Goal: Use online tool/utility: Utilize a website feature to perform a specific function

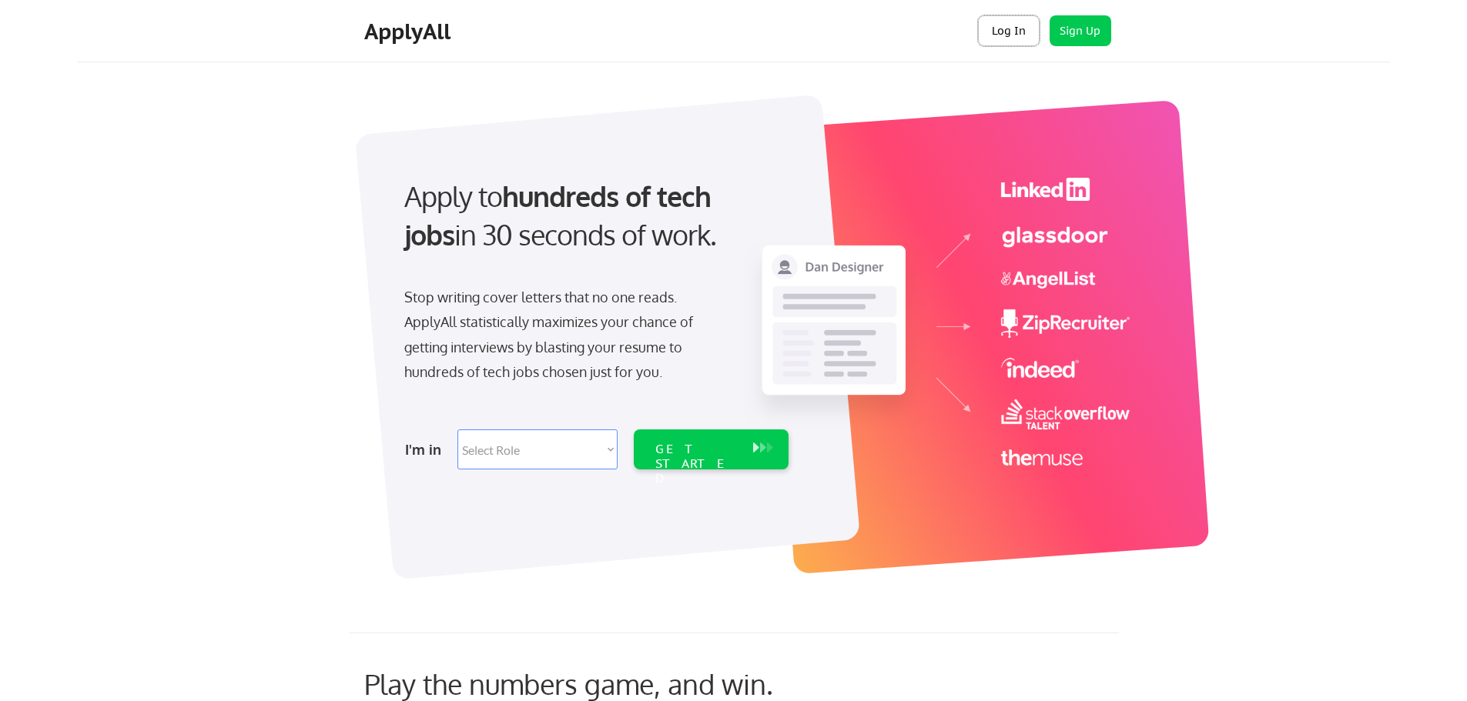
click at [1008, 30] on button "Log In" at bounding box center [1009, 30] width 62 height 31
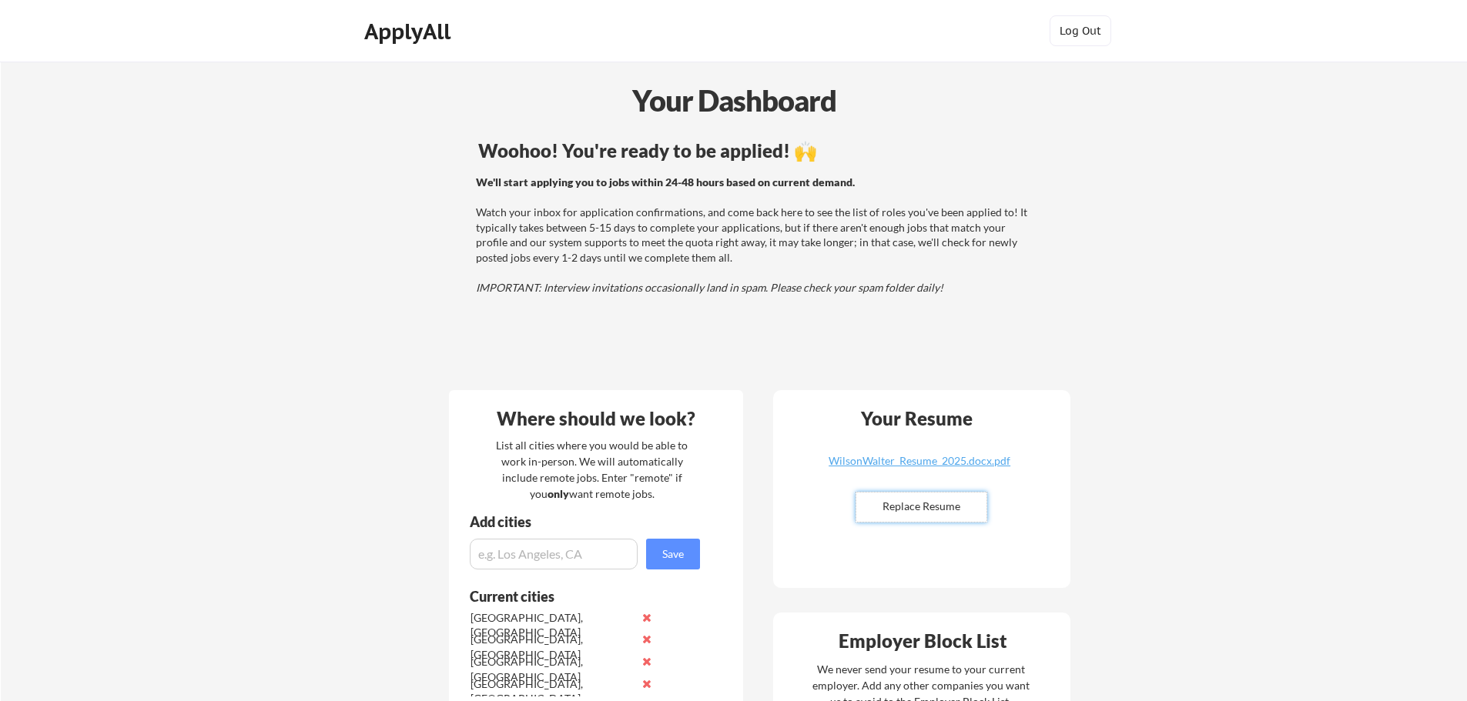
click at [925, 514] on input "file" at bounding box center [921, 507] width 130 height 29
type input "C:\fakepath\Wilson_Walter_Resume_2025.docx"
